Goal: Task Accomplishment & Management: Manage account settings

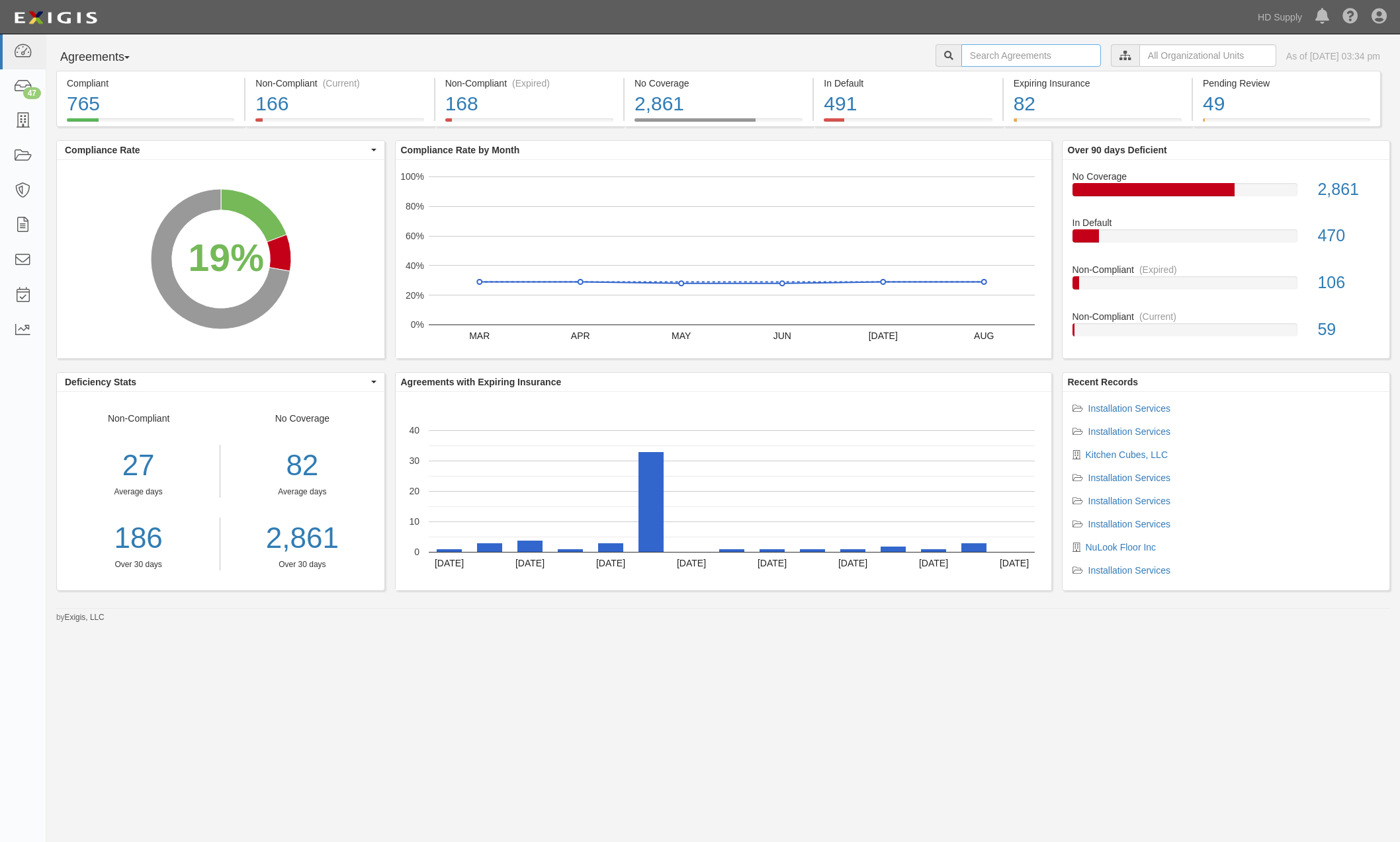
click at [963, 50] on input "text" at bounding box center [1031, 55] width 140 height 22
type input "Varsity Painting Inc"
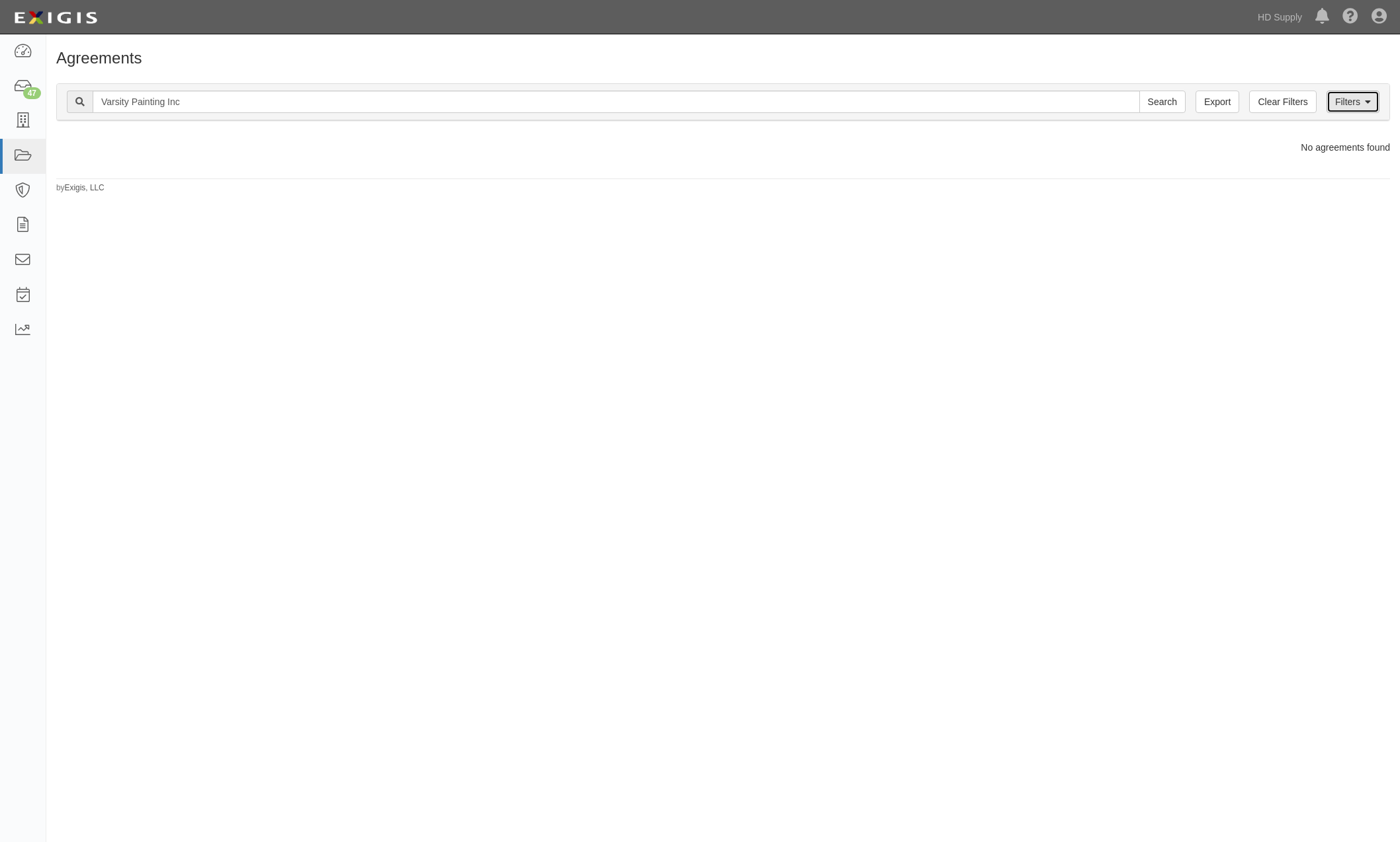
click at [1358, 96] on link "Filters" at bounding box center [1353, 101] width 53 height 22
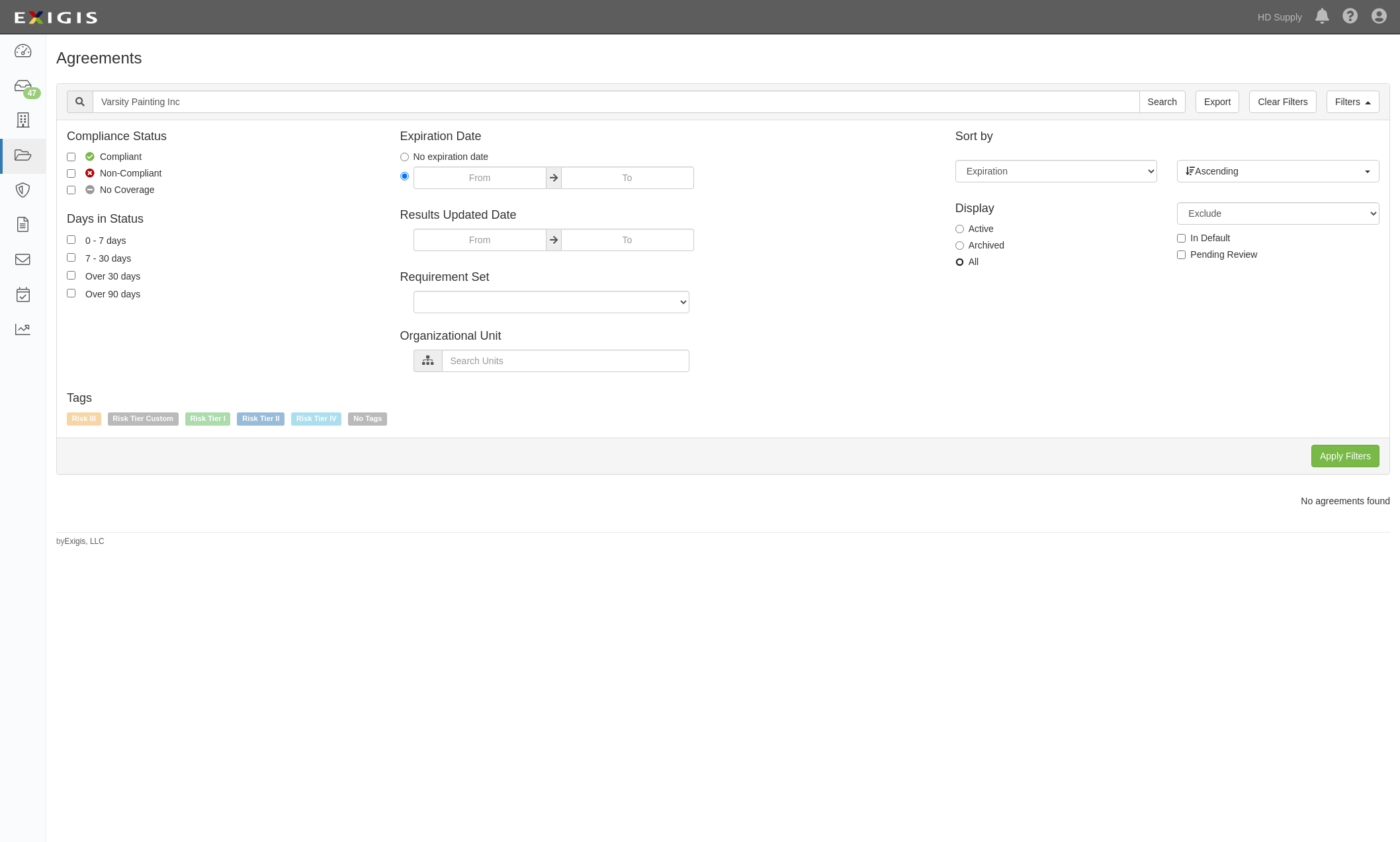
click at [959, 263] on input "All" at bounding box center [959, 262] width 8 height 8
radio input "true"
click at [1337, 452] on input "Apply Filters" at bounding box center [1345, 456] width 68 height 22
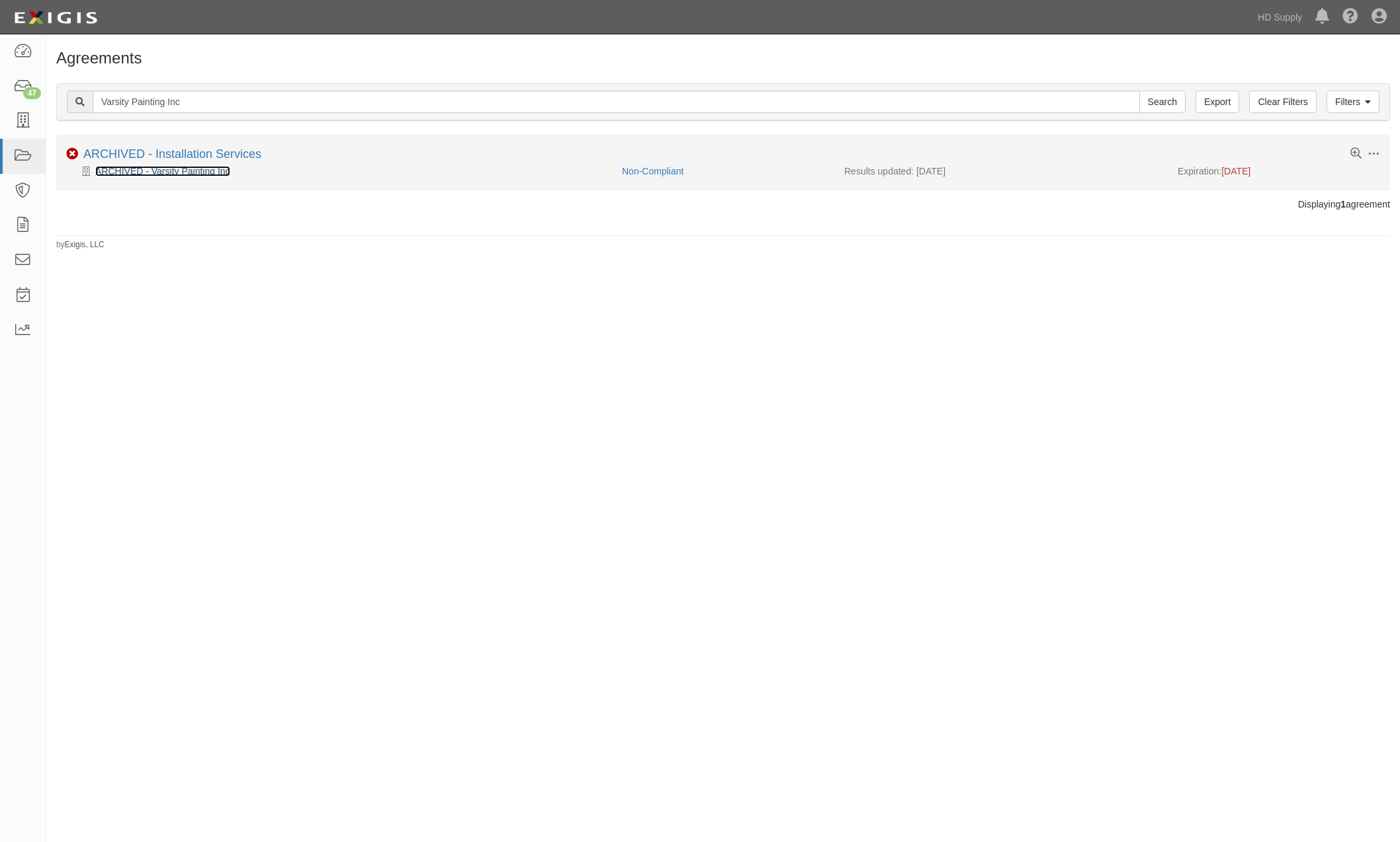
click at [187, 171] on link "ARCHIVED - Varsity Painting Inc" at bounding box center [162, 171] width 135 height 11
click at [133, 149] on link "ARCHIVED - Installation Services" at bounding box center [172, 154] width 178 height 13
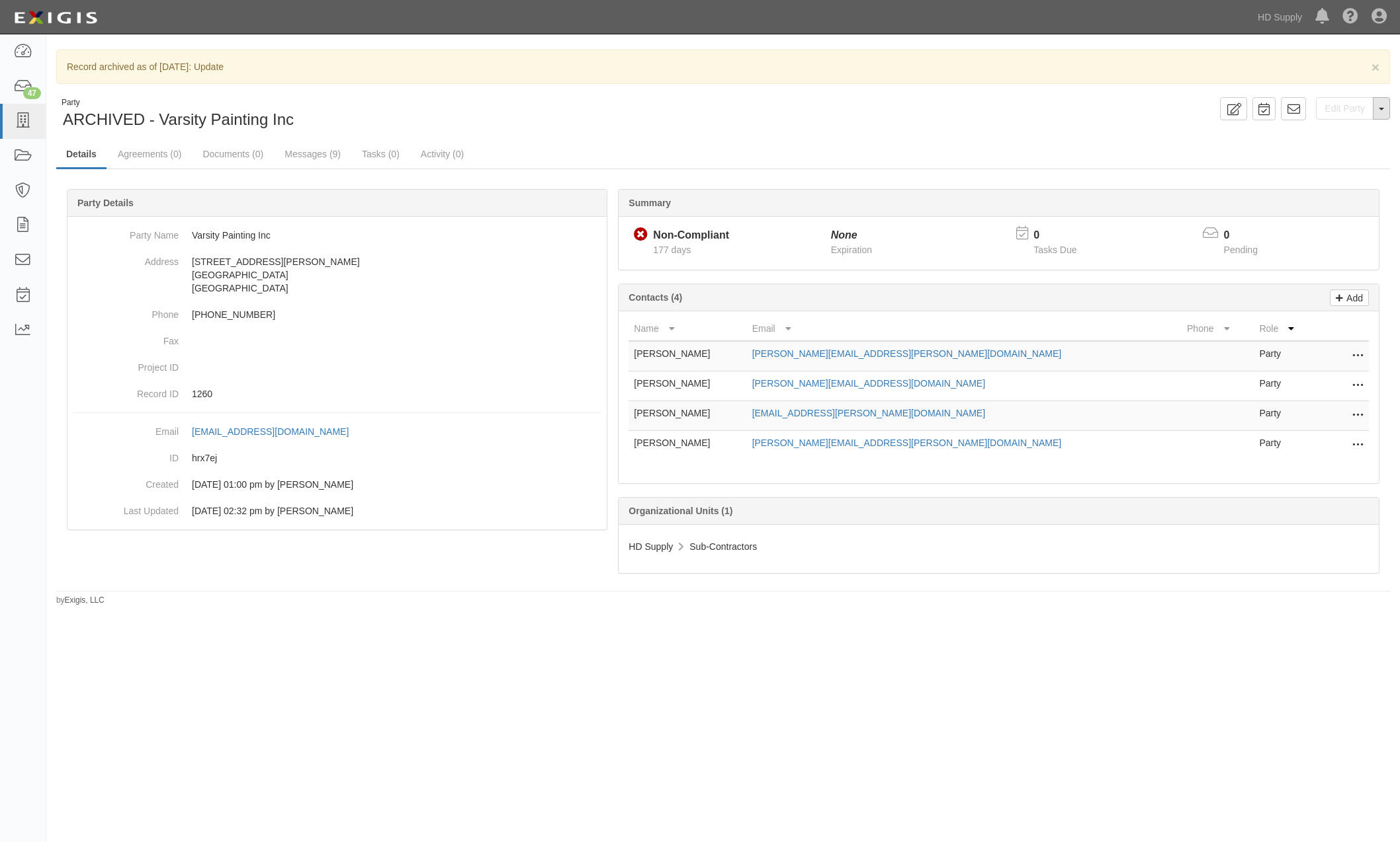
click at [1378, 114] on button "Toggle Party Dropdown" at bounding box center [1381, 108] width 17 height 22
click at [1347, 150] on button "Unarchive Party" at bounding box center [1337, 152] width 104 height 20
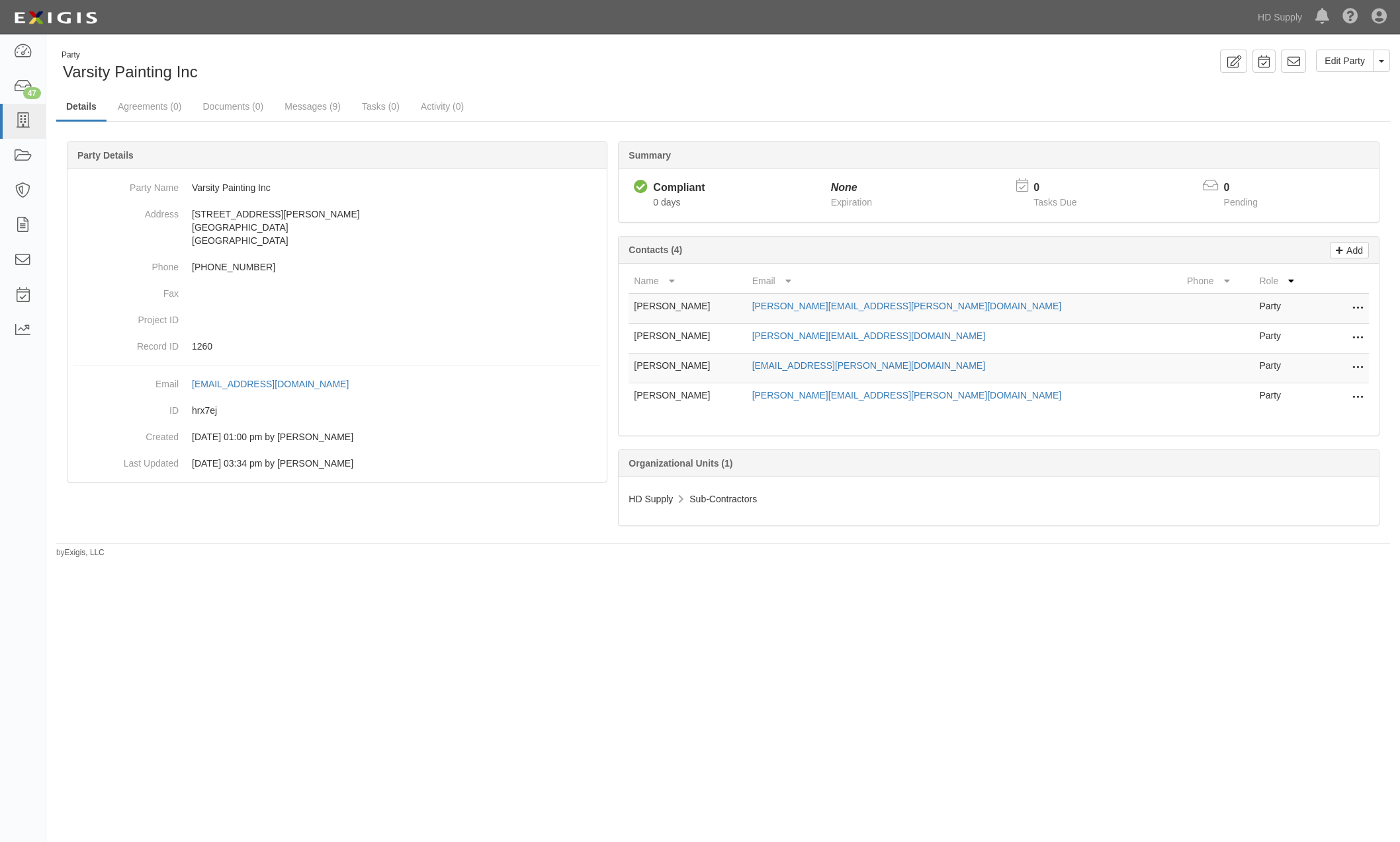
click at [125, 74] on span "Varsity Painting Inc" at bounding box center [130, 71] width 135 height 18
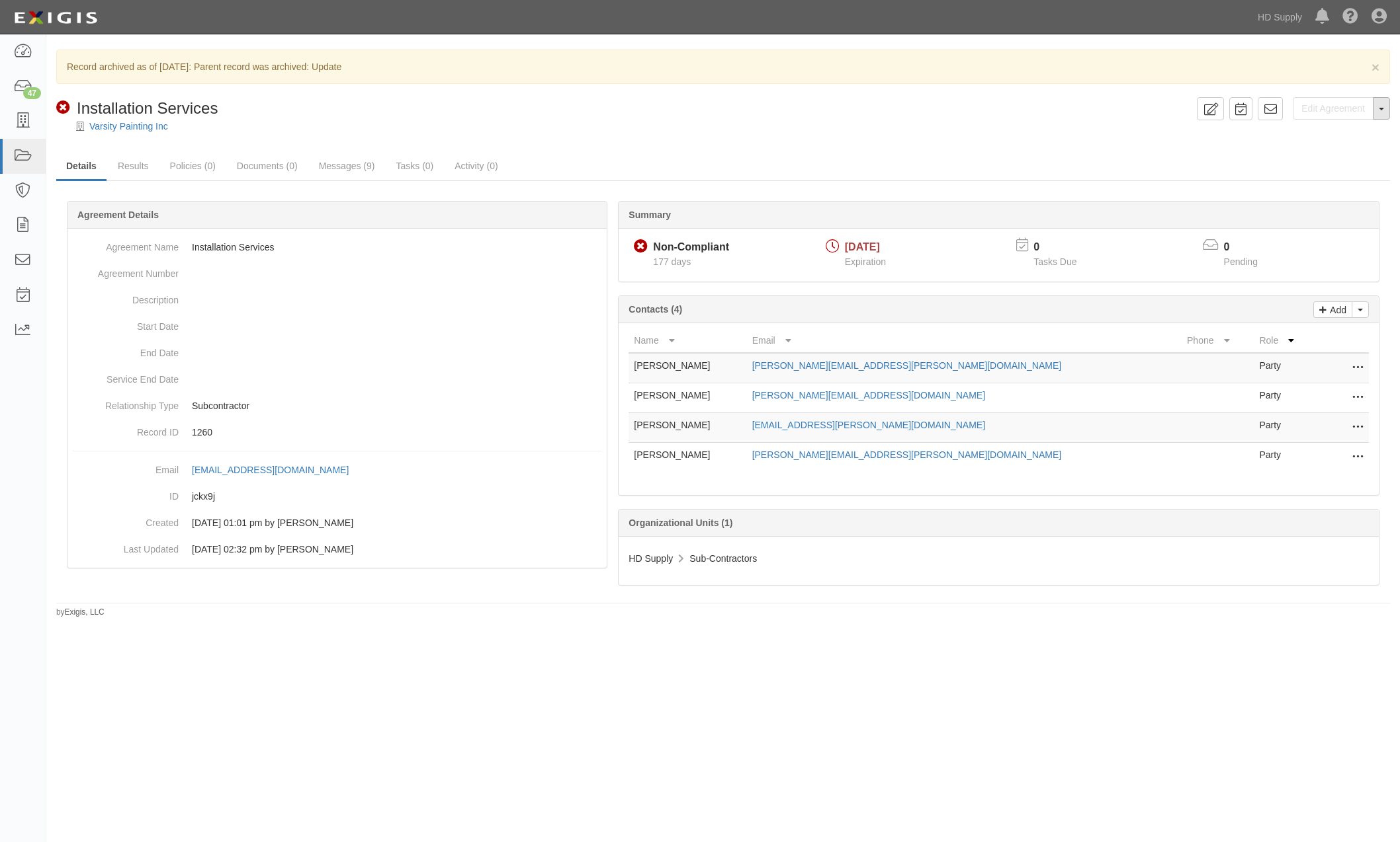
click at [1385, 113] on button "Toggle Agreement Dropdown" at bounding box center [1381, 108] width 17 height 22
click at [1350, 153] on link "Unarchive Agreement" at bounding box center [1335, 150] width 108 height 17
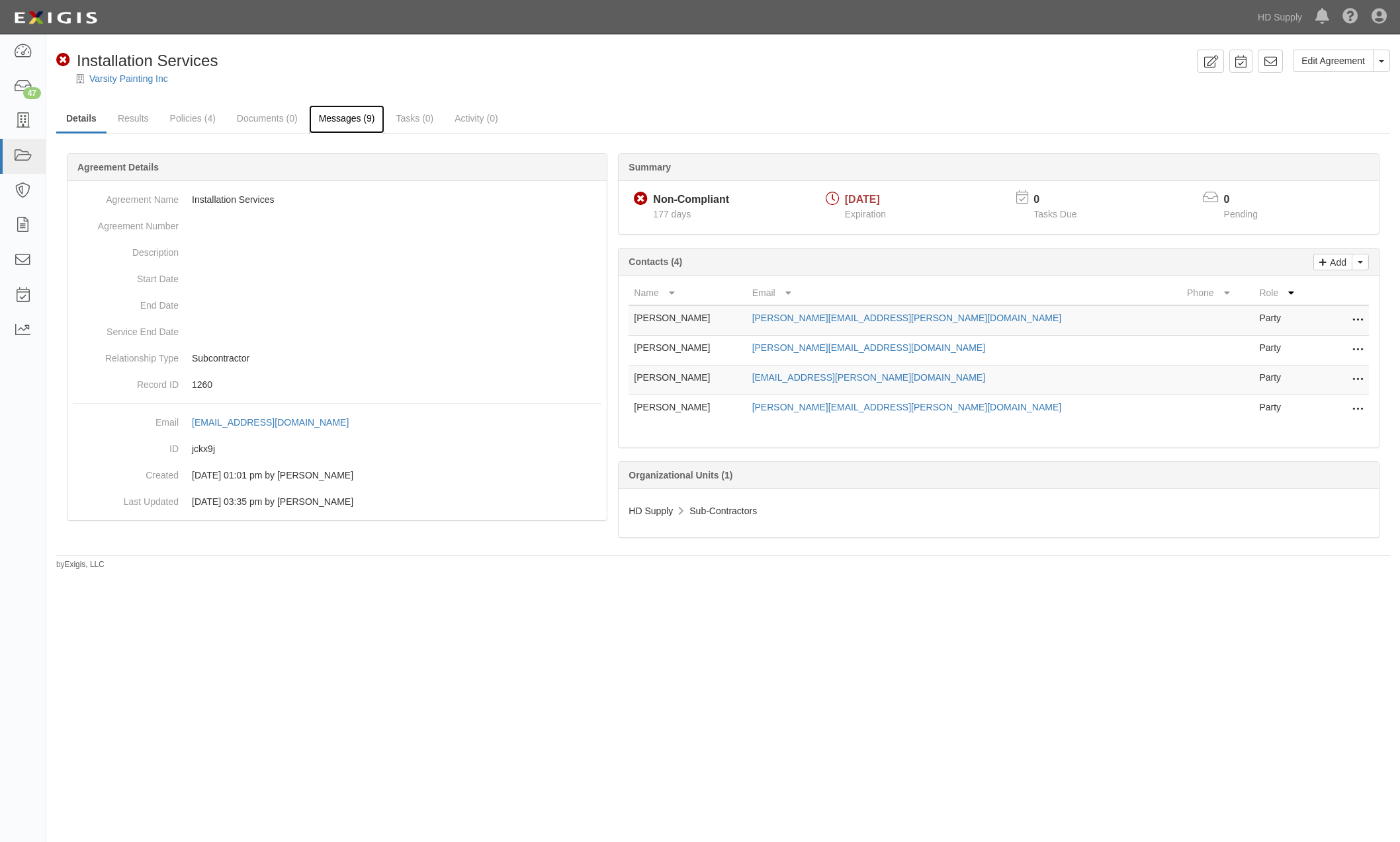
click at [344, 119] on link "Messages (9)" at bounding box center [347, 119] width 76 height 29
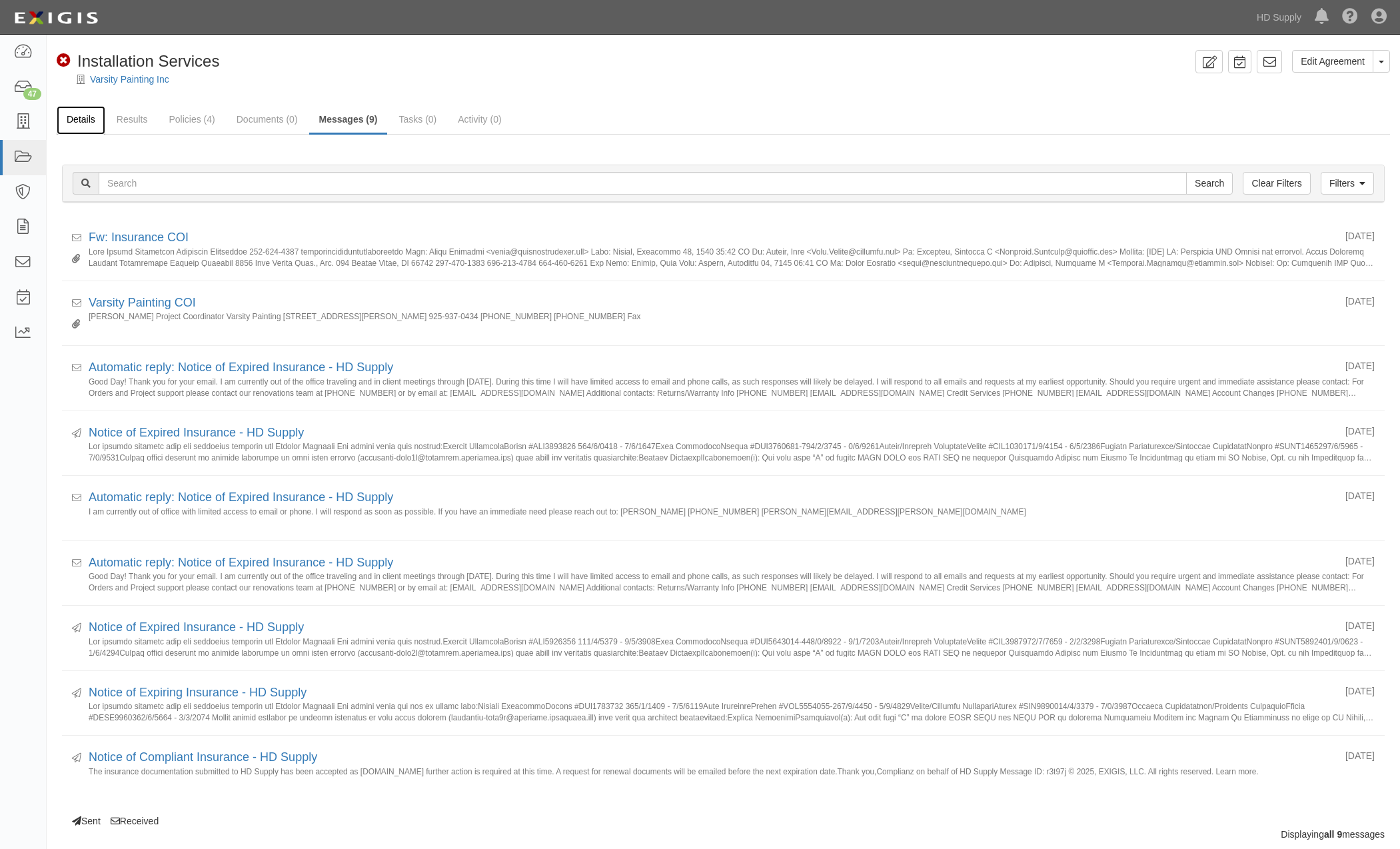
click at [86, 122] on link "Details" at bounding box center [81, 120] width 49 height 29
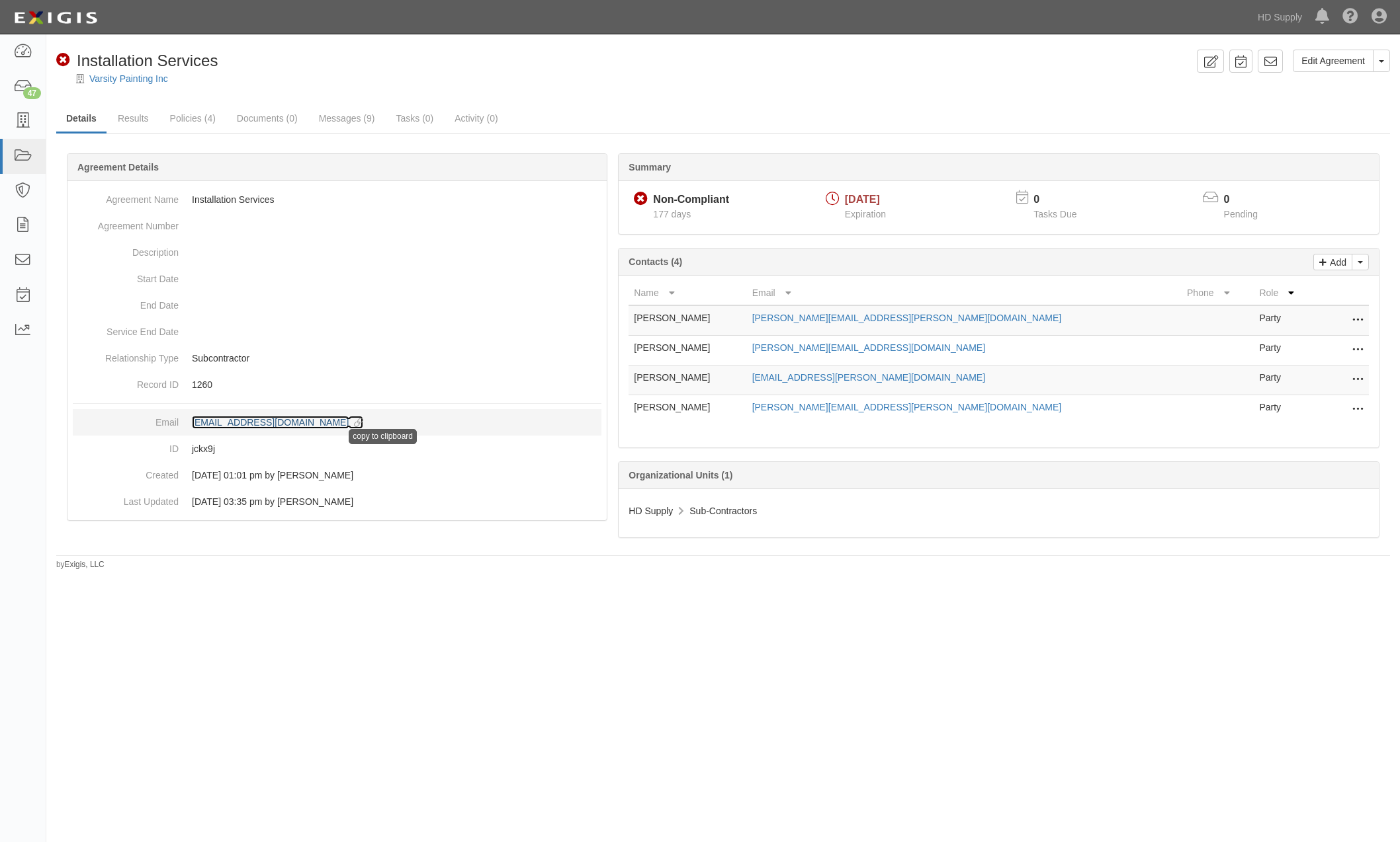
click at [363, 426] on icon at bounding box center [355, 423] width 15 height 9
